Goal: Task Accomplishment & Management: Complete application form

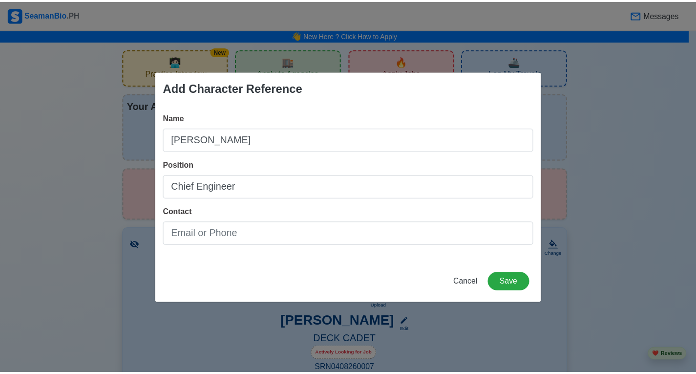
scroll to position [1806, 0]
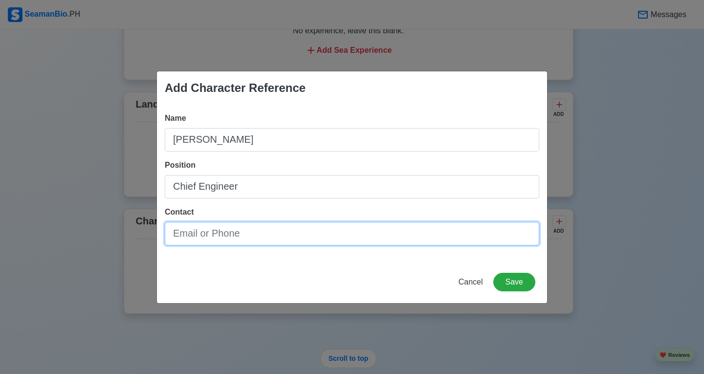
click at [300, 235] on input "Contact" at bounding box center [352, 233] width 374 height 23
paste input "[PERSON_NAME] [EMAIL_ADDRESS][DOMAIN_NAME]"
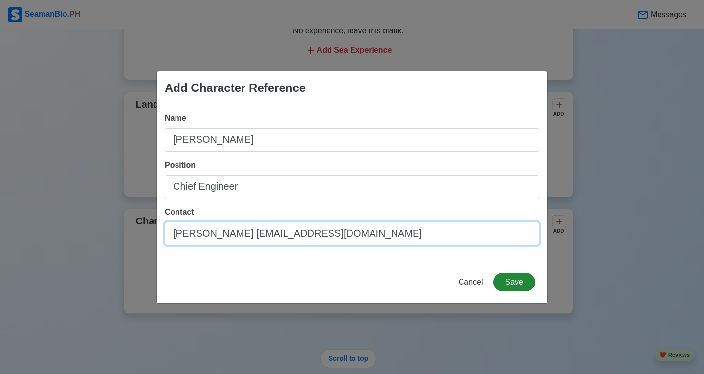
type input "[PERSON_NAME] [EMAIL_ADDRESS][DOMAIN_NAME]"
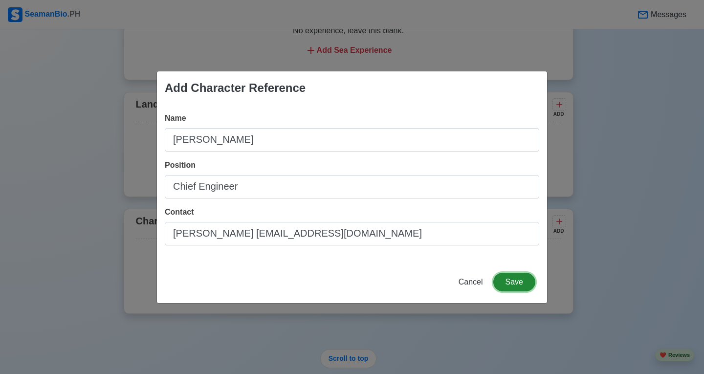
click at [522, 281] on button "Save" at bounding box center [514, 282] width 42 height 19
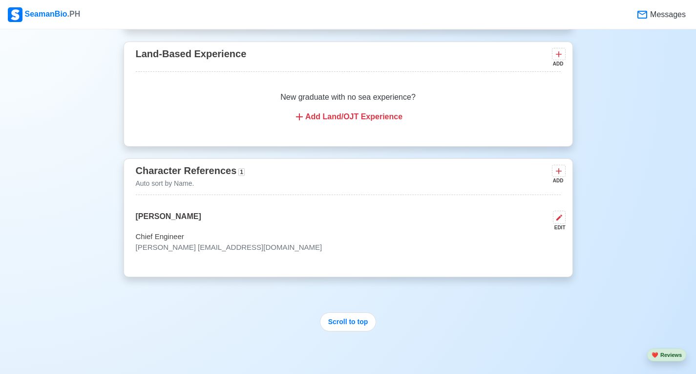
scroll to position [2023, 0]
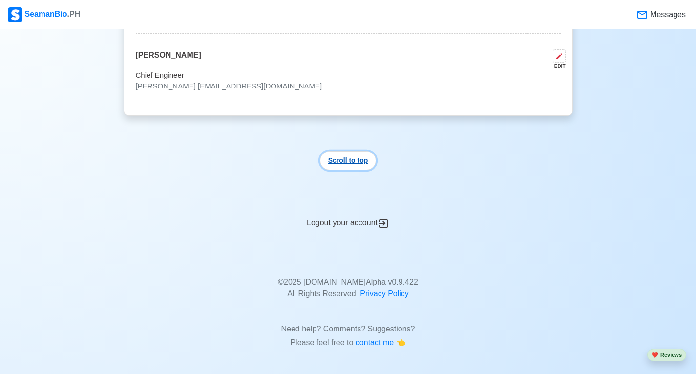
click at [355, 165] on button "Scroll to top" at bounding box center [348, 160] width 57 height 19
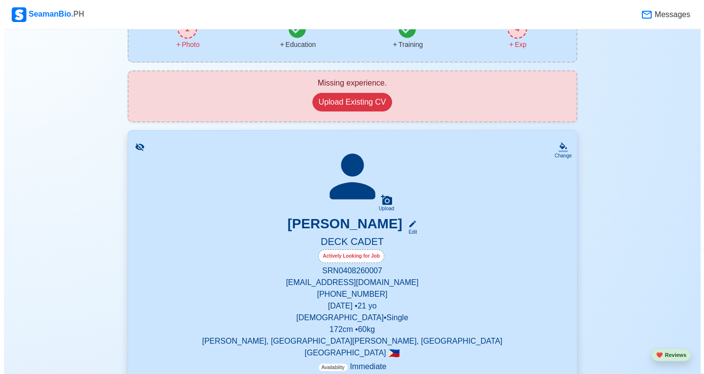
scroll to position [0, 0]
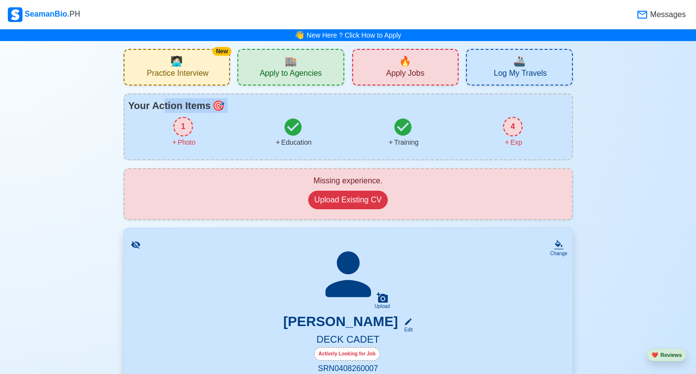
click at [164, 114] on div "Your Action Items 🎯 1 Photo Education Training 4 Exp" at bounding box center [349, 126] width 450 height 67
click at [198, 137] on div "1 Photo" at bounding box center [184, 132] width 110 height 31
click at [172, 127] on div "1 Photo" at bounding box center [184, 132] width 110 height 31
click at [178, 133] on div "1" at bounding box center [183, 127] width 20 height 20
click at [186, 132] on div "1" at bounding box center [183, 127] width 20 height 20
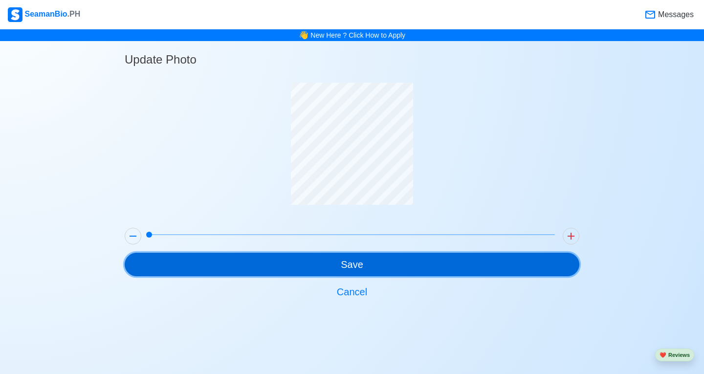
click at [372, 271] on button "Save" at bounding box center [352, 264] width 454 height 23
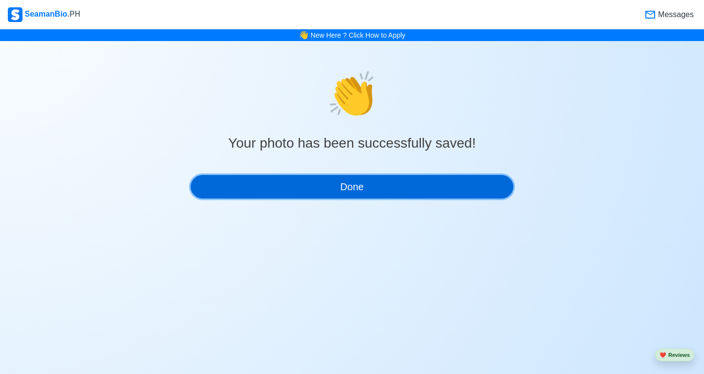
click at [390, 193] on button "Done" at bounding box center [352, 186] width 322 height 23
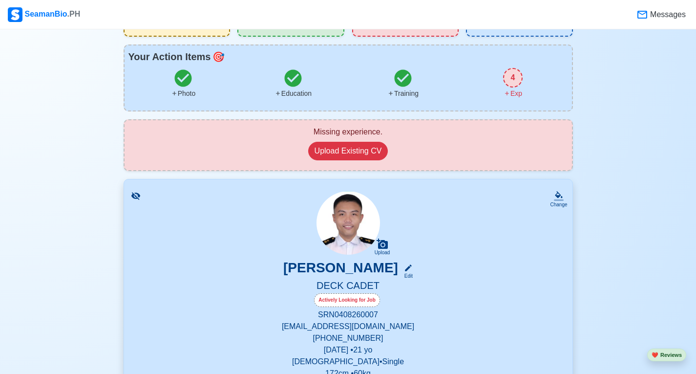
click at [516, 77] on div "4" at bounding box center [513, 78] width 20 height 20
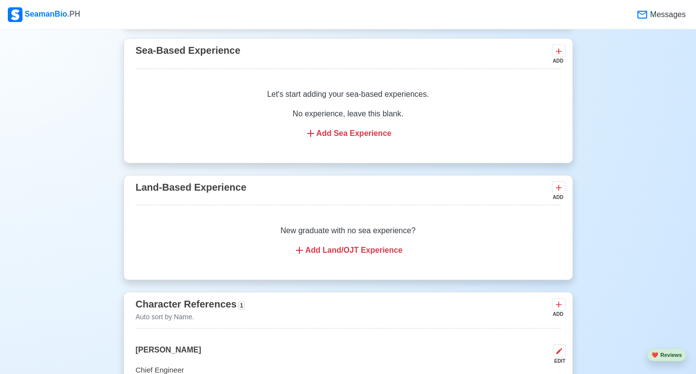
scroll to position [1621, 0]
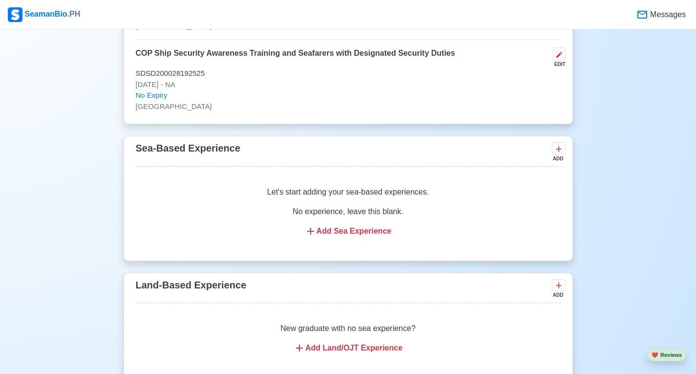
drag, startPoint x: 428, startPoint y: 256, endPoint x: 410, endPoint y: 207, distance: 52.1
click at [408, 183] on div "Sea-Based Experience ADD Let's start adding your sea-based experiences. No expe…" at bounding box center [349, 198] width 450 height 125
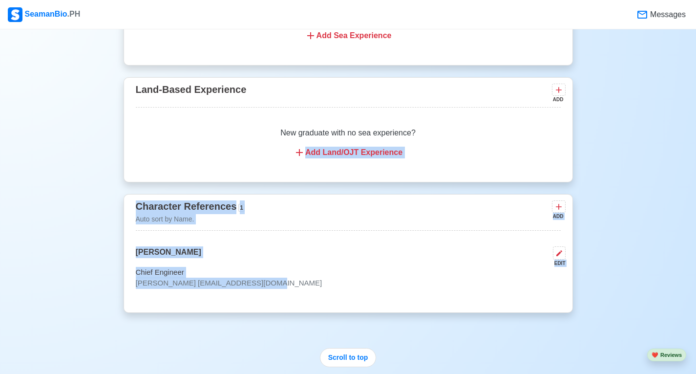
drag, startPoint x: 463, startPoint y: 132, endPoint x: 454, endPoint y: 172, distance: 41.4
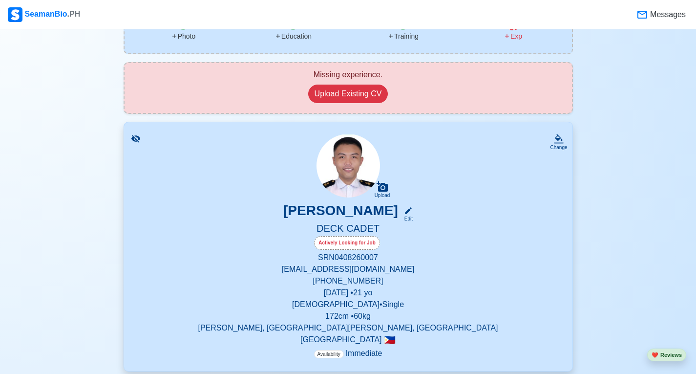
scroll to position [0, 0]
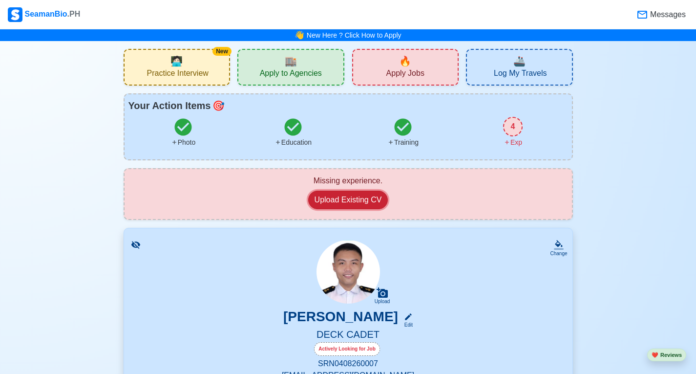
click at [349, 193] on button "Upload Existing CV" at bounding box center [348, 200] width 80 height 19
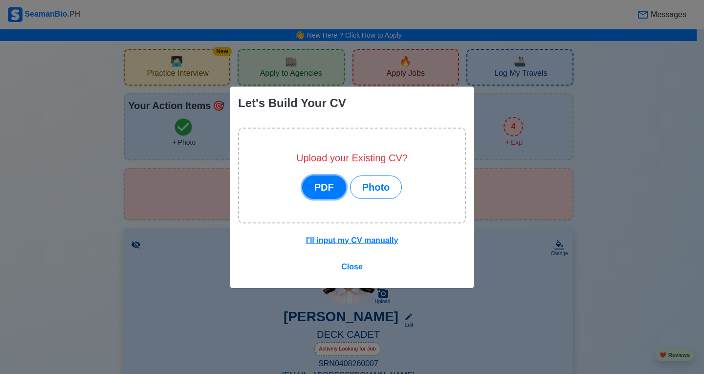
click at [339, 189] on button "PDF" at bounding box center [324, 186] width 44 height 23
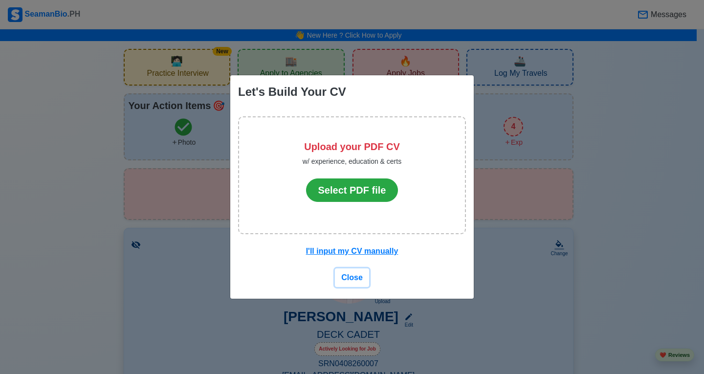
click at [354, 277] on span "Close" at bounding box center [351, 277] width 21 height 8
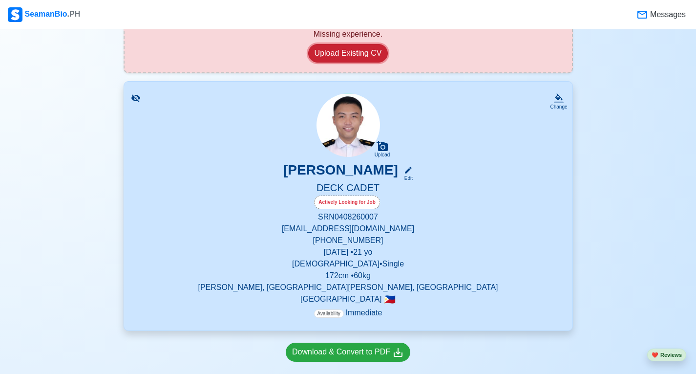
scroll to position [244, 0]
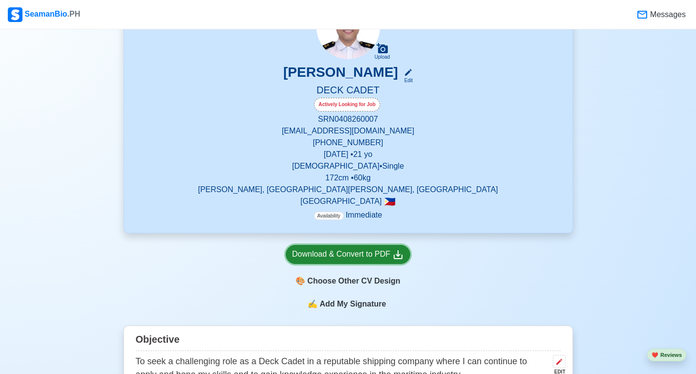
click at [357, 257] on div "Download & Convert to PDF" at bounding box center [348, 254] width 112 height 12
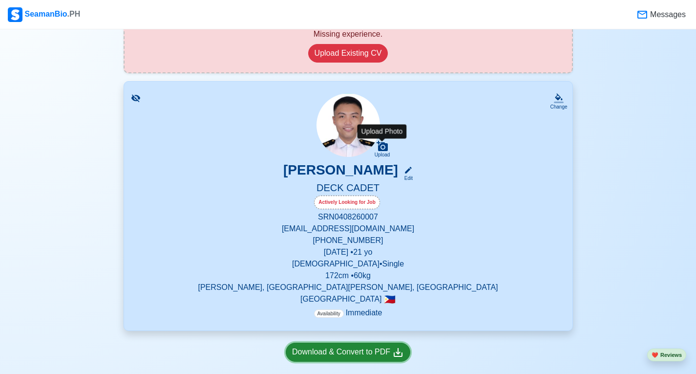
scroll to position [0, 0]
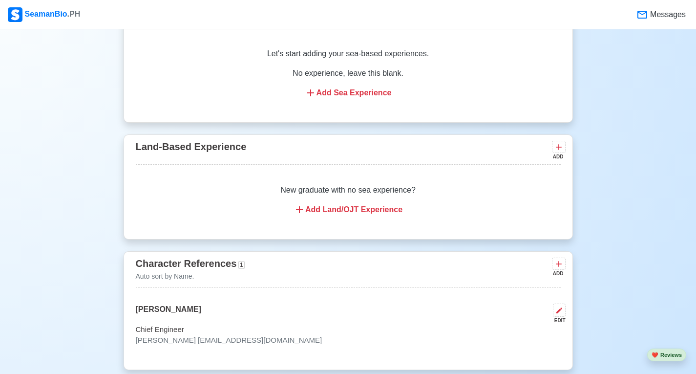
click at [205, 174] on div "Land-Based Experience ADD New graduate with no sea experience? Add Land/OJT Exp…" at bounding box center [349, 186] width 450 height 105
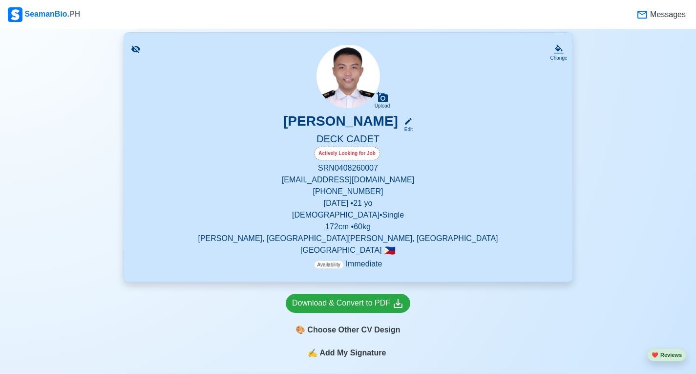
scroll to position [342, 0]
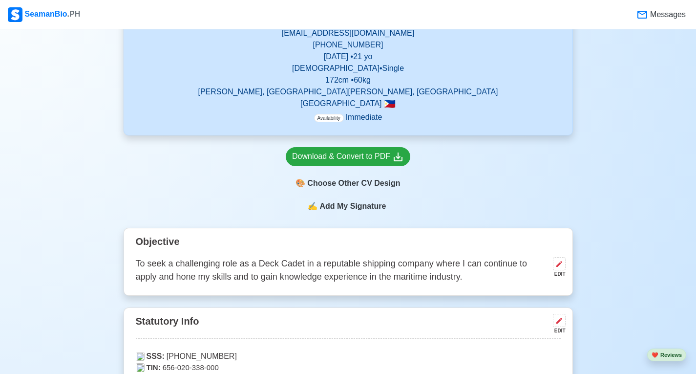
click at [348, 206] on span "Add My Signature" at bounding box center [353, 206] width 70 height 12
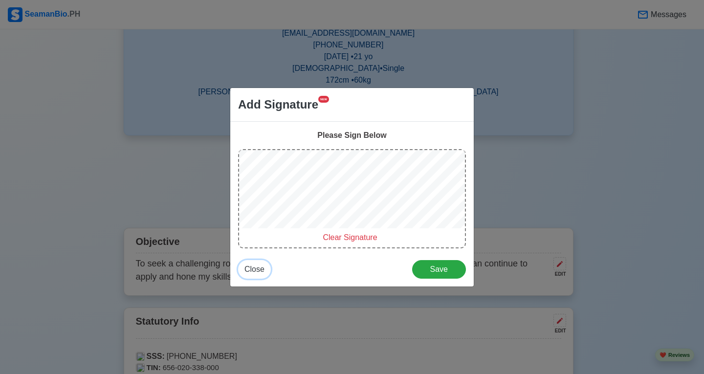
click at [258, 269] on span "Close" at bounding box center [254, 269] width 20 height 8
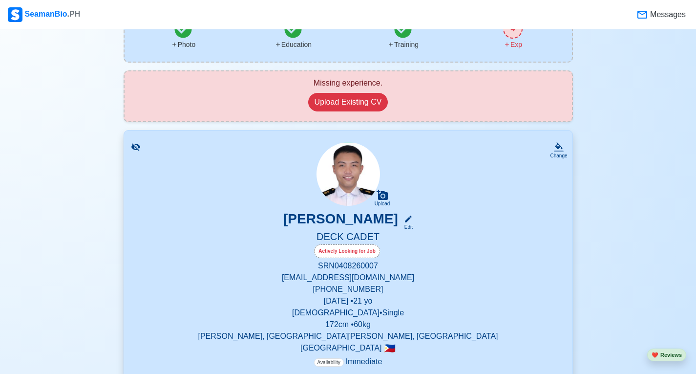
scroll to position [0, 0]
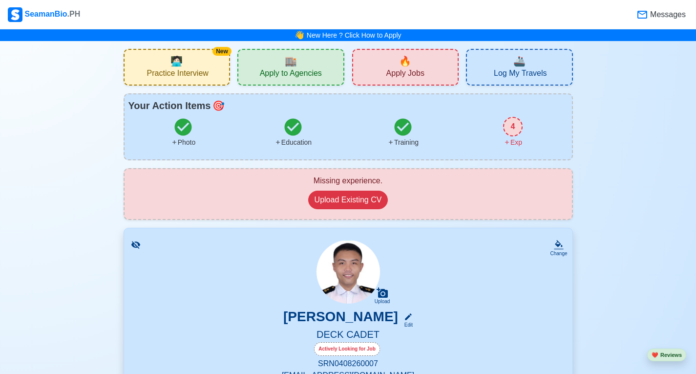
click at [517, 121] on div "4" at bounding box center [513, 127] width 20 height 20
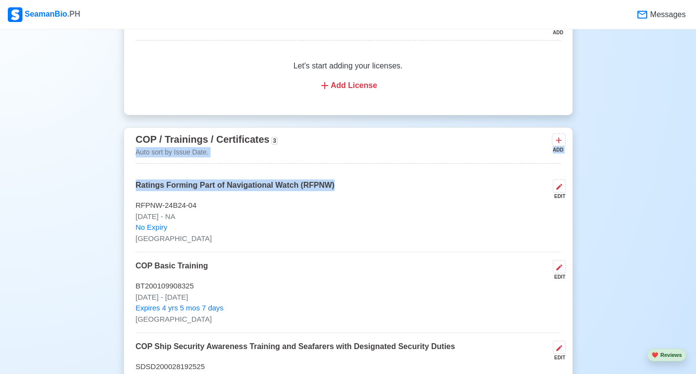
drag, startPoint x: 407, startPoint y: 132, endPoint x: 410, endPoint y: 193, distance: 60.7
click at [410, 192] on div "COP / Trainings / Certificates 3 Auto sort by Issue Date. ADD Ratings Forming P…" at bounding box center [349, 272] width 450 height 290
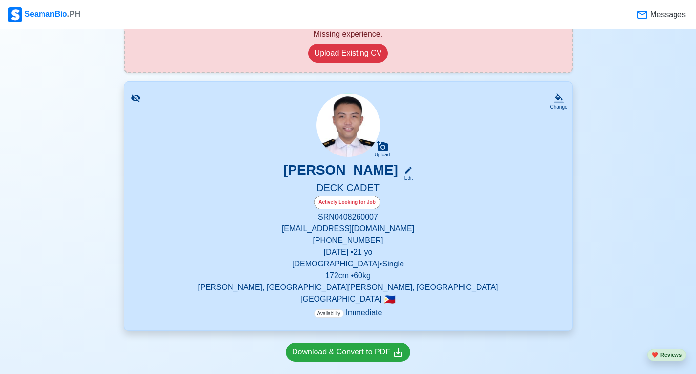
scroll to position [244, 0]
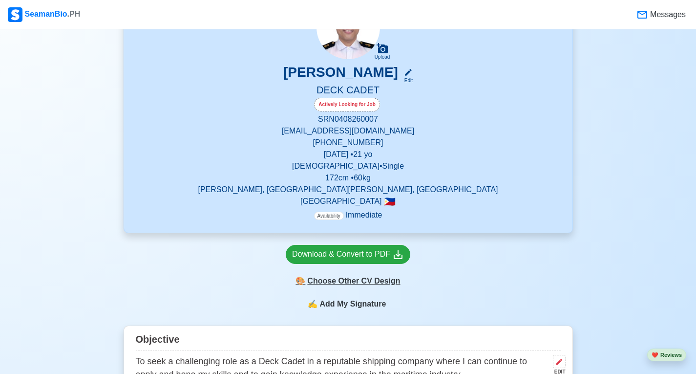
click at [361, 282] on div "🎨 Choose Other CV Design" at bounding box center [348, 281] width 125 height 19
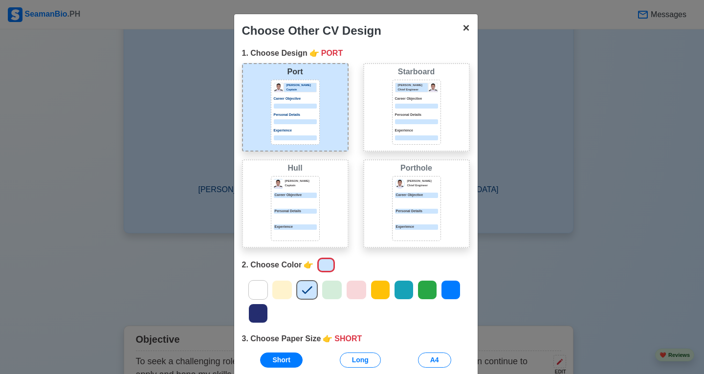
click at [464, 30] on span "×" at bounding box center [465, 27] width 7 height 13
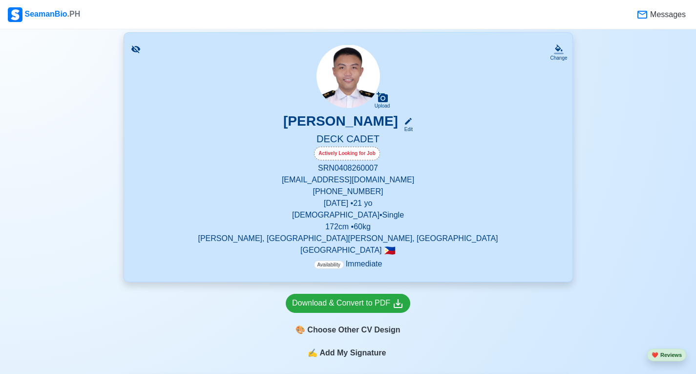
scroll to position [49, 0]
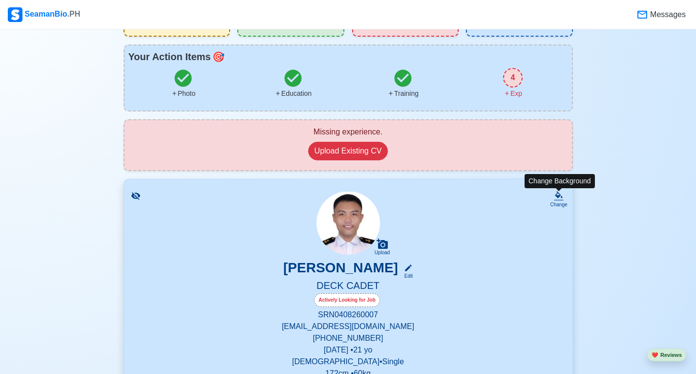
click at [557, 194] on icon at bounding box center [559, 196] width 10 height 10
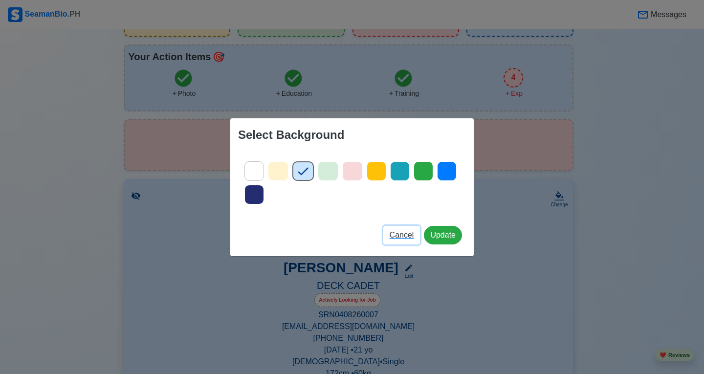
click at [403, 234] on span "Cancel" at bounding box center [401, 235] width 24 height 8
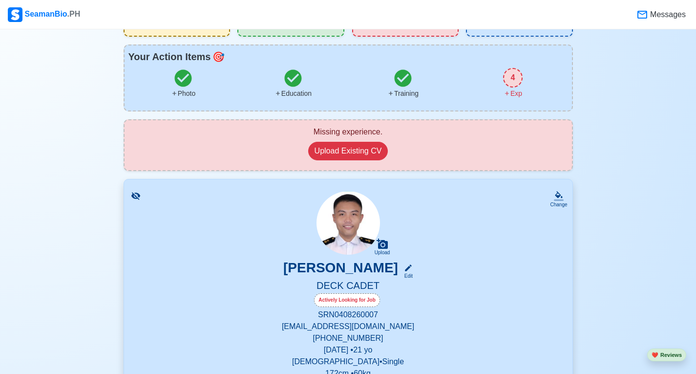
scroll to position [244, 0]
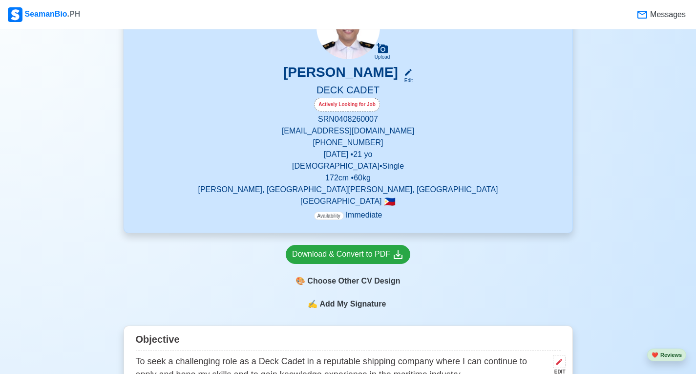
click at [361, 106] on div "Actively Looking for Job" at bounding box center [347, 105] width 66 height 14
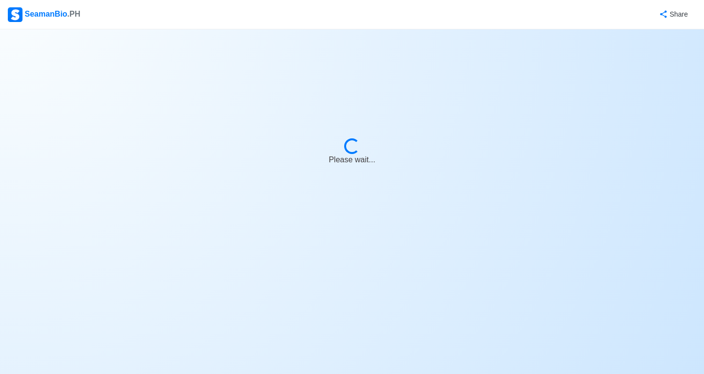
select select "Actively Looking for Job"
select select "Visible for Hiring"
select select "Single"
select select "[DEMOGRAPHIC_DATA]"
select select "PH"
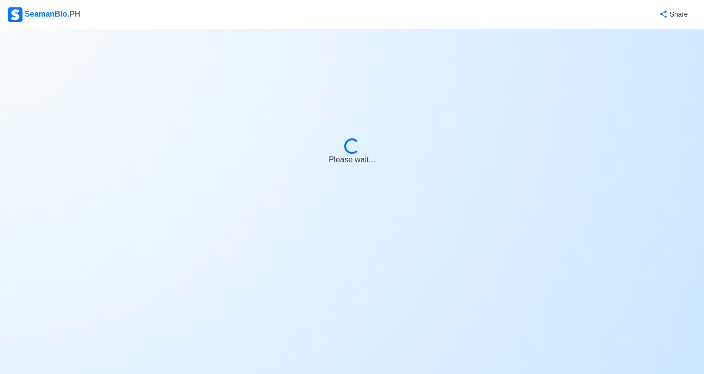
select select "4102416000000"
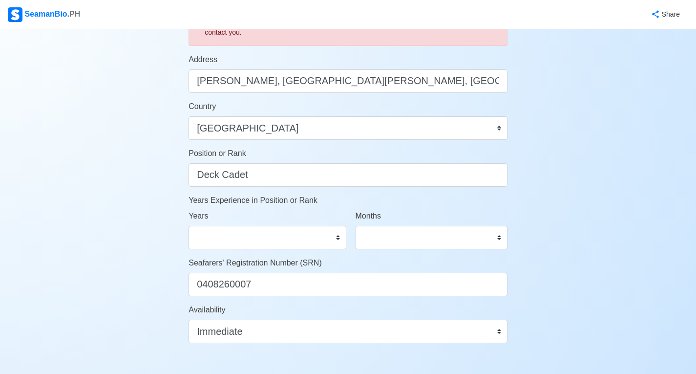
scroll to position [489, 0]
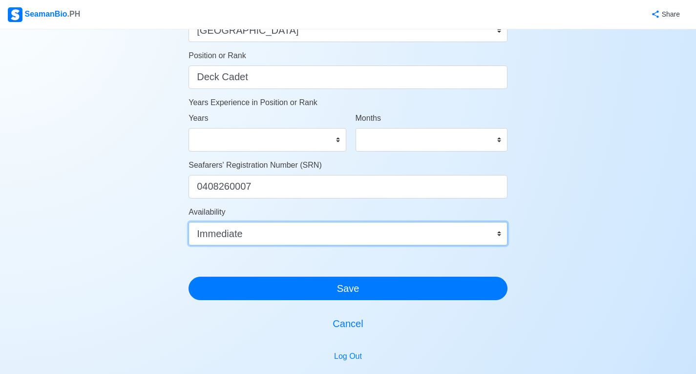
click at [310, 232] on select "Immediate Oct 2025 Nov 2025 Dec 2025 Jan 2026 Feb 2026 Mar 2026 Apr 2026 May 20…" at bounding box center [348, 233] width 319 height 23
click at [310, 230] on select "Immediate Oct 2025 Nov 2025 Dec 2025 Jan 2026 Feb 2026 Mar 2026 Apr 2026 May 20…" at bounding box center [348, 233] width 319 height 23
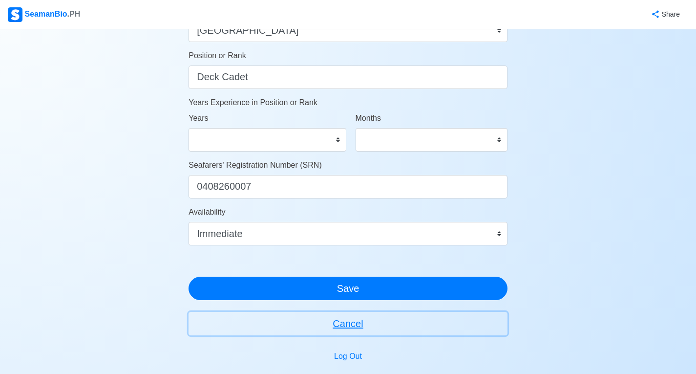
click at [351, 316] on button "Cancel" at bounding box center [348, 323] width 319 height 23
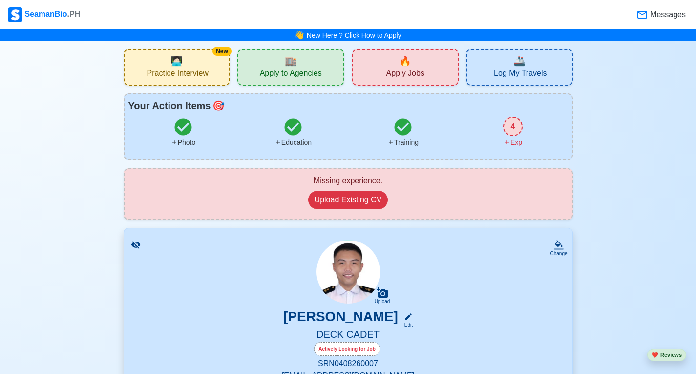
drag, startPoint x: 22, startPoint y: 106, endPoint x: 27, endPoint y: 19, distance: 87.6
click at [28, 11] on div "SeamanBio .PH" at bounding box center [44, 14] width 72 height 15
click at [443, 207] on div "Missing experience. Upload Existing CV" at bounding box center [348, 194] width 432 height 38
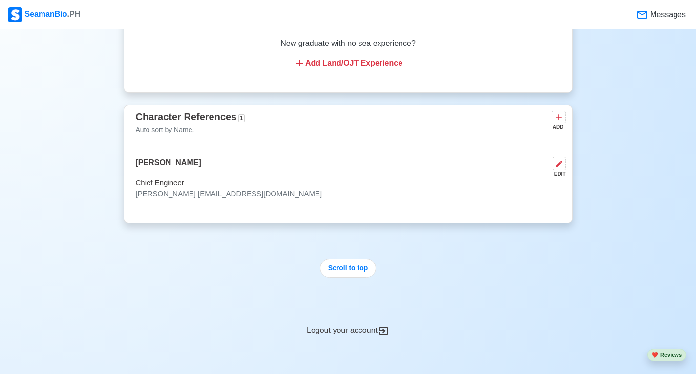
scroll to position [2018, 0]
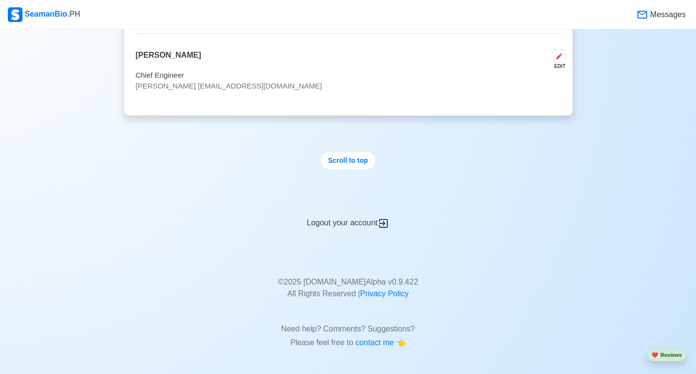
click at [346, 162] on button "Scroll to top" at bounding box center [348, 160] width 57 height 19
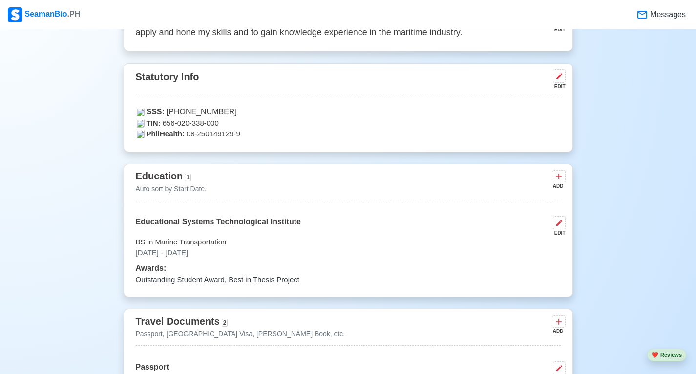
scroll to position [440, 0]
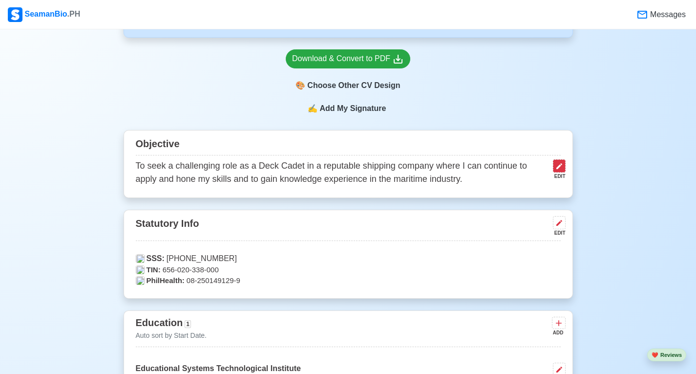
click at [556, 169] on icon at bounding box center [560, 166] width 8 height 8
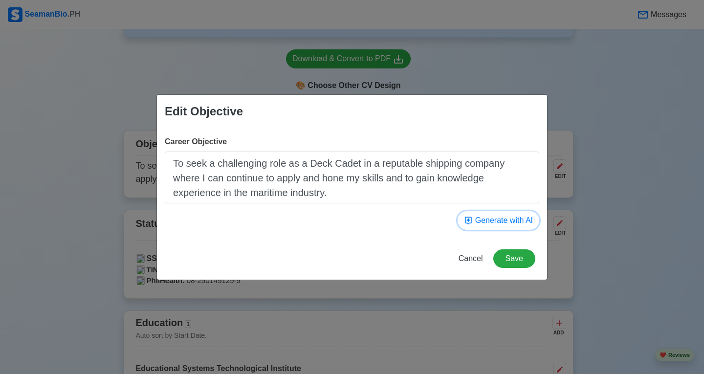
click at [499, 216] on button "Generate with AI" at bounding box center [498, 220] width 82 height 19
click at [518, 226] on button "Generate with AI" at bounding box center [498, 220] width 82 height 19
click at [509, 221] on button "Generate with AI" at bounding box center [498, 220] width 82 height 19
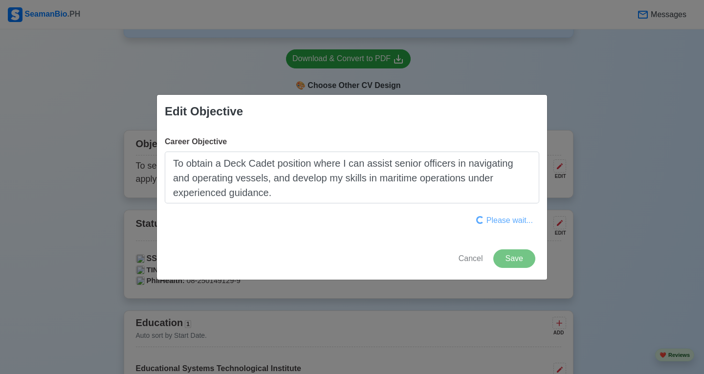
click at [509, 221] on button "Please wait..." at bounding box center [504, 220] width 69 height 19
type textarea "To obtain a Deck Cadet position where I can assist senior officers in navigatin…"
click at [497, 218] on button "Generate with AI" at bounding box center [498, 220] width 82 height 19
click at [482, 262] on span "Cancel" at bounding box center [470, 258] width 24 height 8
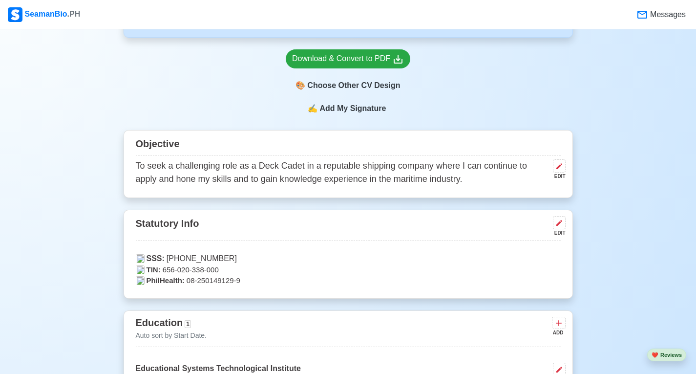
click at [565, 172] on div "Objective To seek a challenging role as a Deck Cadet in a reputable shipping co…" at bounding box center [349, 164] width 450 height 68
click at [557, 169] on icon at bounding box center [560, 166] width 6 height 6
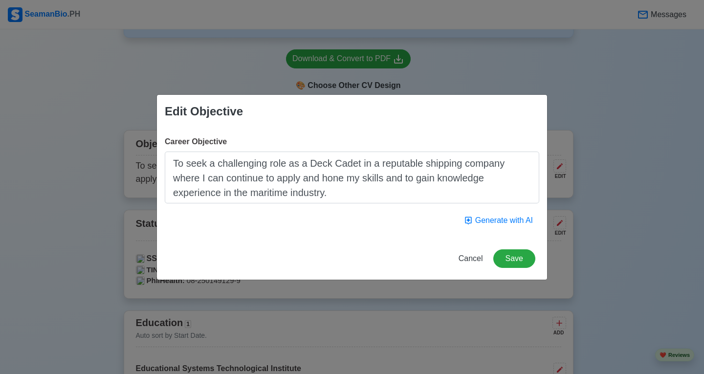
click at [197, 169] on textarea "To seek a challenging role as a Deck Cadet in a reputable shipping company wher…" at bounding box center [352, 177] width 374 height 52
click at [248, 162] on textarea "To seek a challenging role as a Deck Cadet in a reputable shipping company wher…" at bounding box center [352, 177] width 374 height 52
click at [295, 163] on textarea "To seek a challenging role as a Deck Cadet in a reputable shipping company wher…" at bounding box center [352, 177] width 374 height 52
drag, startPoint x: 303, startPoint y: 163, endPoint x: 186, endPoint y: 159, distance: 117.3
click at [186, 159] on textarea "To seek a challenging role as a Deck Cadet in a reputable shipping company wher…" at bounding box center [352, 177] width 374 height 52
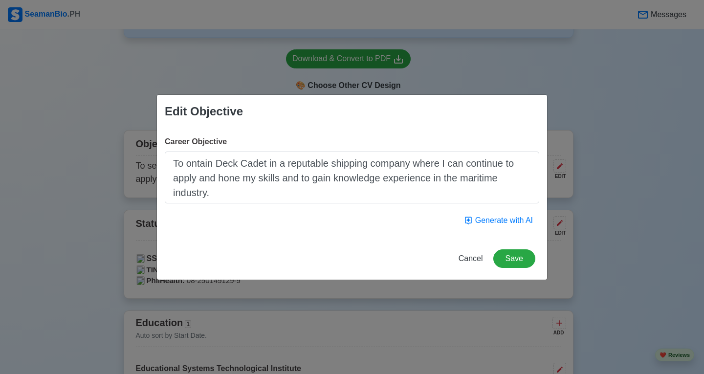
click at [198, 162] on textarea "To ontain Deck Cadet in a reputable shipping company where I can continue to ap…" at bounding box center [352, 177] width 374 height 52
click at [195, 163] on textarea "To ontain Deck Cadet in a reputable shipping company where I can continue to ap…" at bounding box center [352, 177] width 374 height 52
click at [261, 148] on div "Career Objective To obtain Deck Cadet in a reputable shipping company where I c…" at bounding box center [352, 169] width 374 height 67
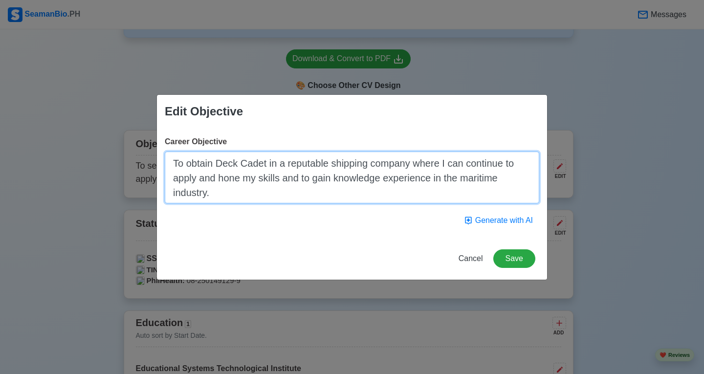
click at [278, 154] on textarea "To obtain Deck Cadet in a reputable shipping company where I can continue to ap…" at bounding box center [352, 177] width 374 height 52
click at [263, 158] on textarea "To obtain Deck Cadet in a reputable shipping company where I can continue to ap…" at bounding box center [352, 177] width 374 height 52
click at [268, 157] on textarea "To obtain Deck Cadet in a reputable shipping company where I can continue to ap…" at bounding box center [352, 177] width 374 height 52
type textarea "To obtain Deck Cadet role in a reputable shipping company where I can continue …"
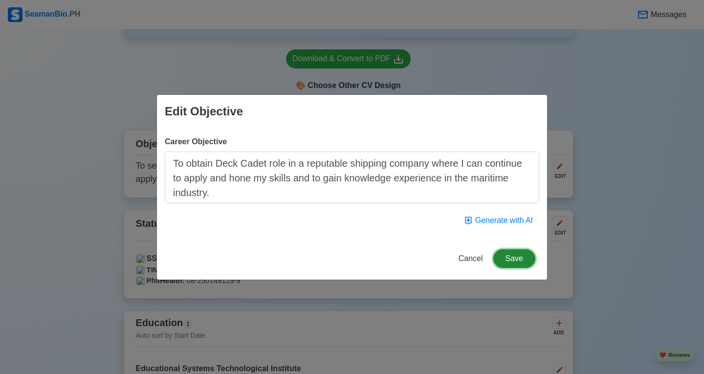
click at [515, 258] on button "Save" at bounding box center [514, 258] width 42 height 19
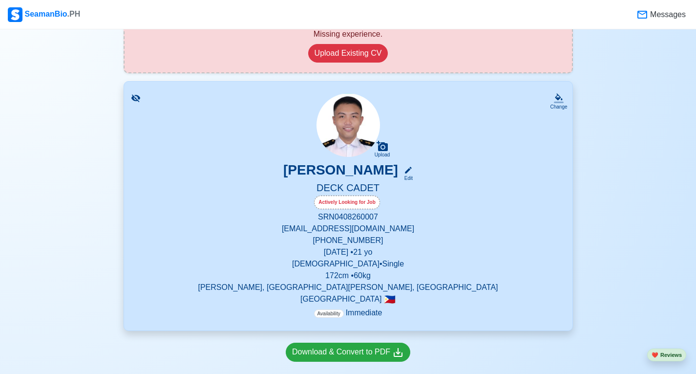
scroll to position [293, 0]
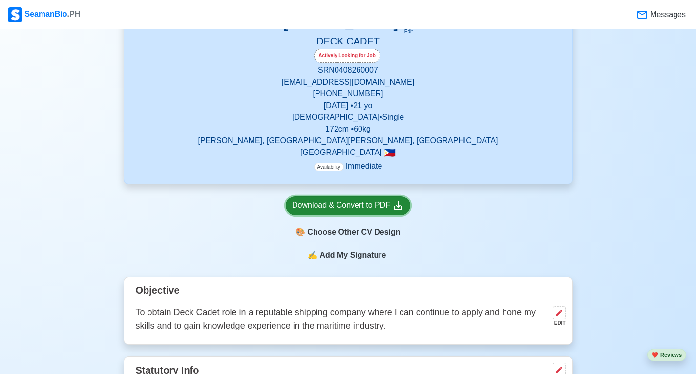
click at [348, 211] on div "Download & Convert to PDF" at bounding box center [348, 205] width 112 height 12
